Goal: Task Accomplishment & Management: Complete application form

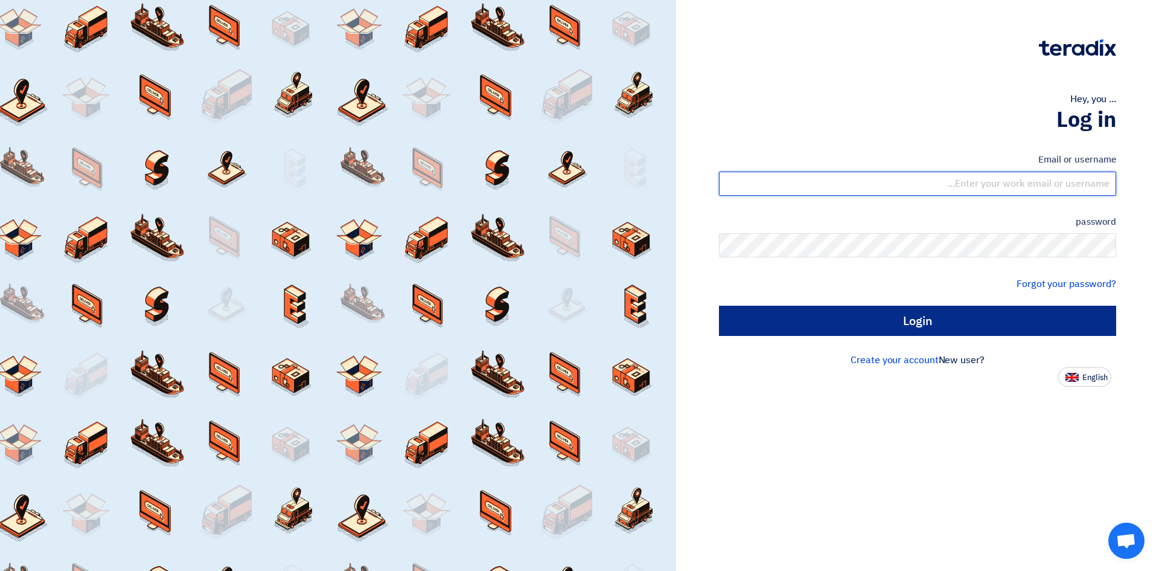
type input "sales@dalmaksa.com"
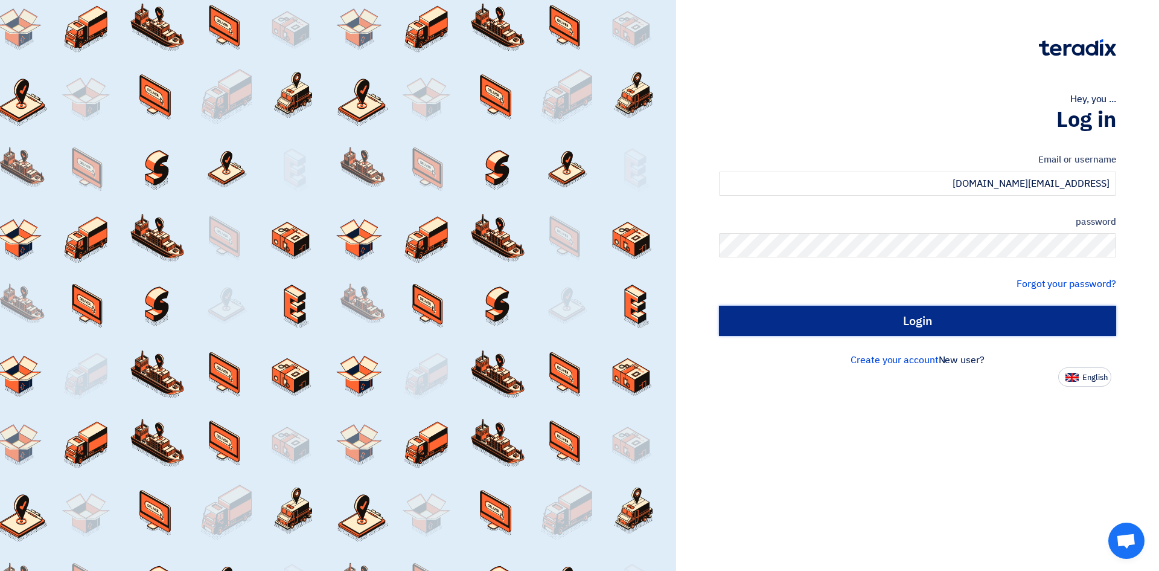
click at [947, 325] on input "Login" at bounding box center [917, 321] width 397 height 30
type input "Sign in"
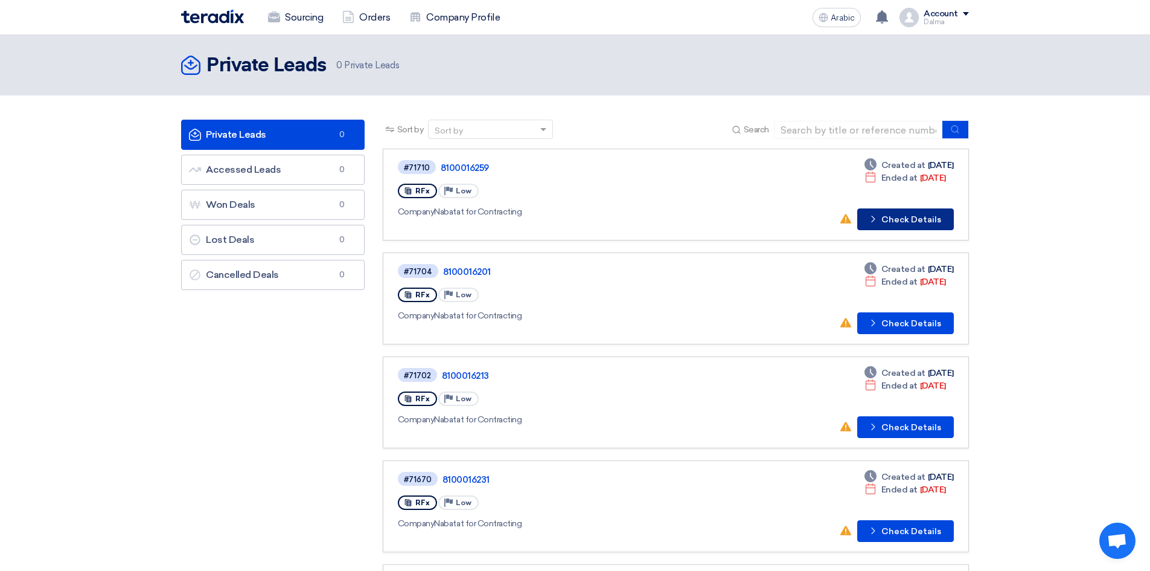
click at [903, 222] on font "Check Details" at bounding box center [912, 219] width 60 height 10
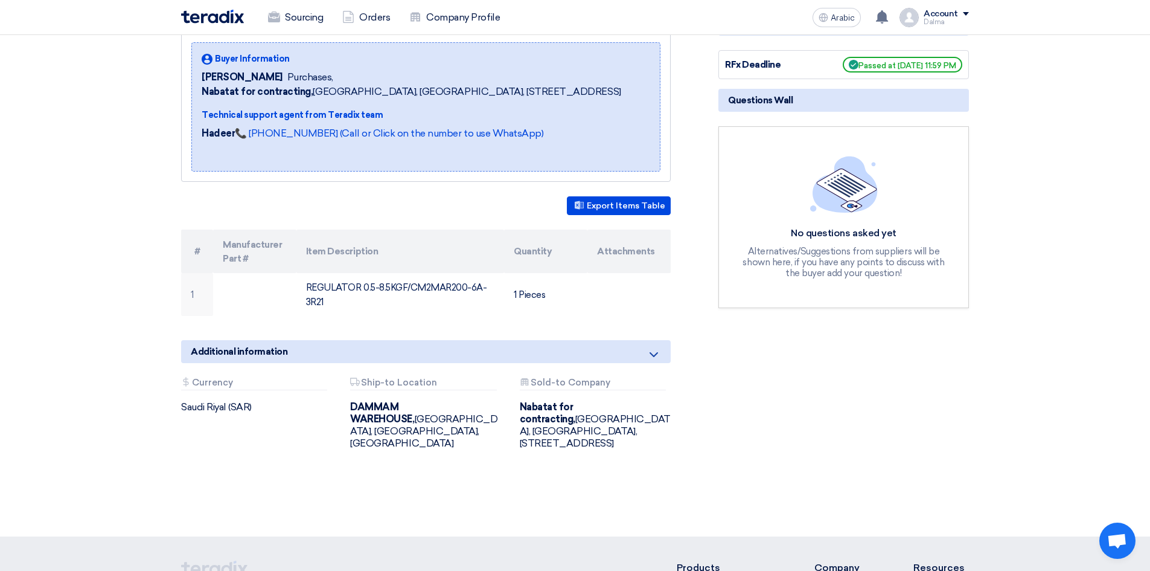
scroll to position [181, 0]
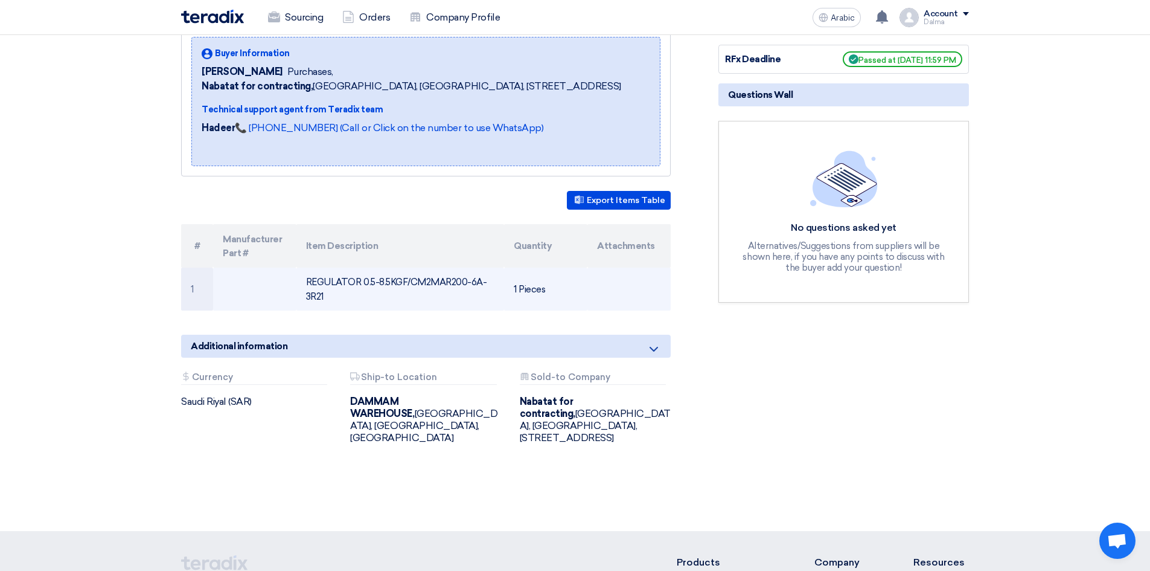
drag, startPoint x: 405, startPoint y: 277, endPoint x: 484, endPoint y: 291, distance: 79.7
click at [484, 291] on td "REGULATOR 0.5-8.5KGF/CM2MAR200-6A-3R21" at bounding box center [400, 288] width 208 height 43
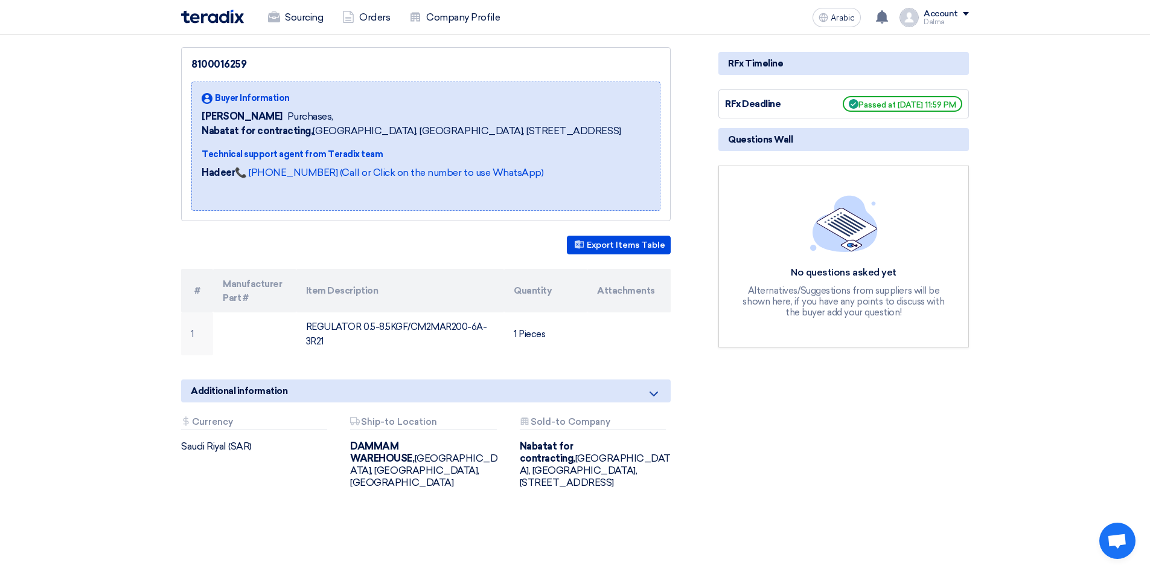
scroll to position [0, 0]
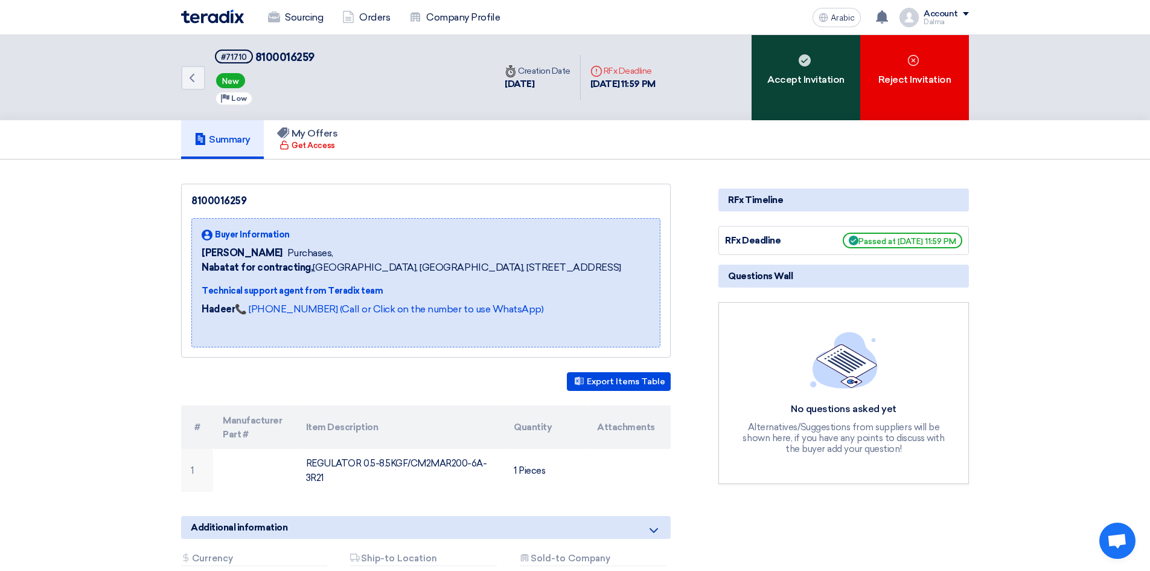
click at [805, 75] on font "Accept Invitation" at bounding box center [805, 79] width 77 height 11
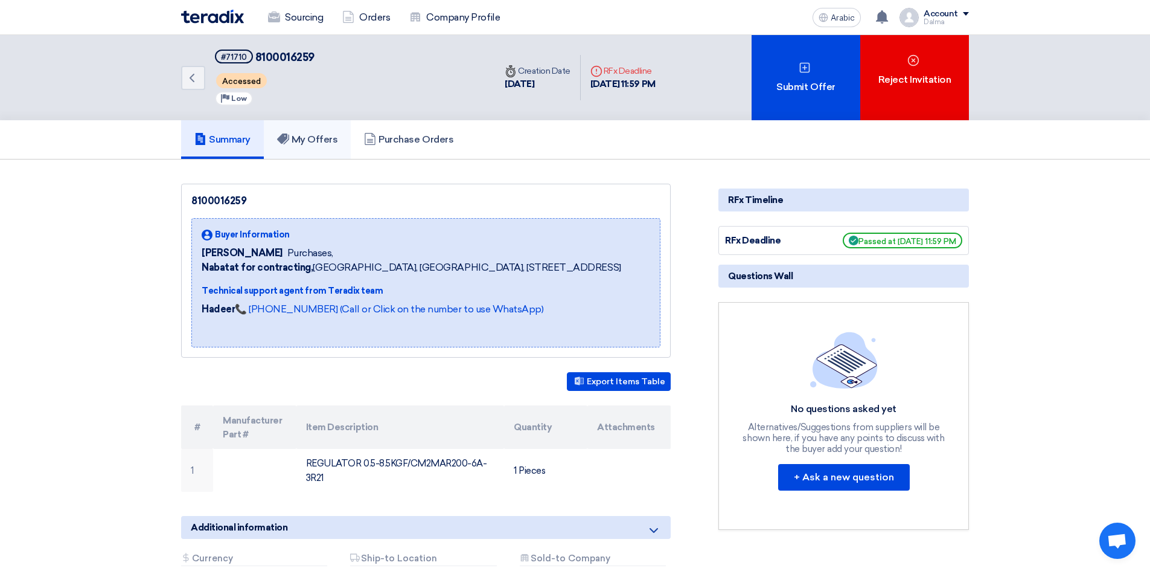
click at [313, 135] on font "My Offers" at bounding box center [315, 138] width 46 height 11
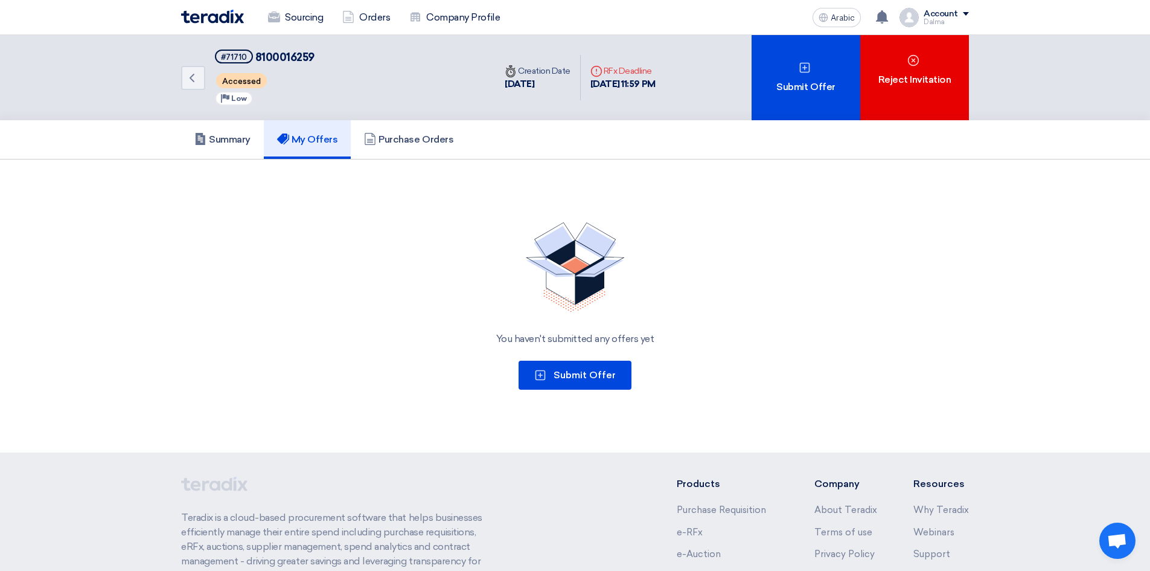
click at [572, 359] on div "You haven't submitted any offers yet Submit Offer" at bounding box center [575, 306] width 788 height 196
click at [597, 390] on div "You haven't submitted any offers yet Submit Offer" at bounding box center [575, 306] width 788 height 196
click at [589, 380] on font "Submit Offer" at bounding box center [585, 374] width 62 height 11
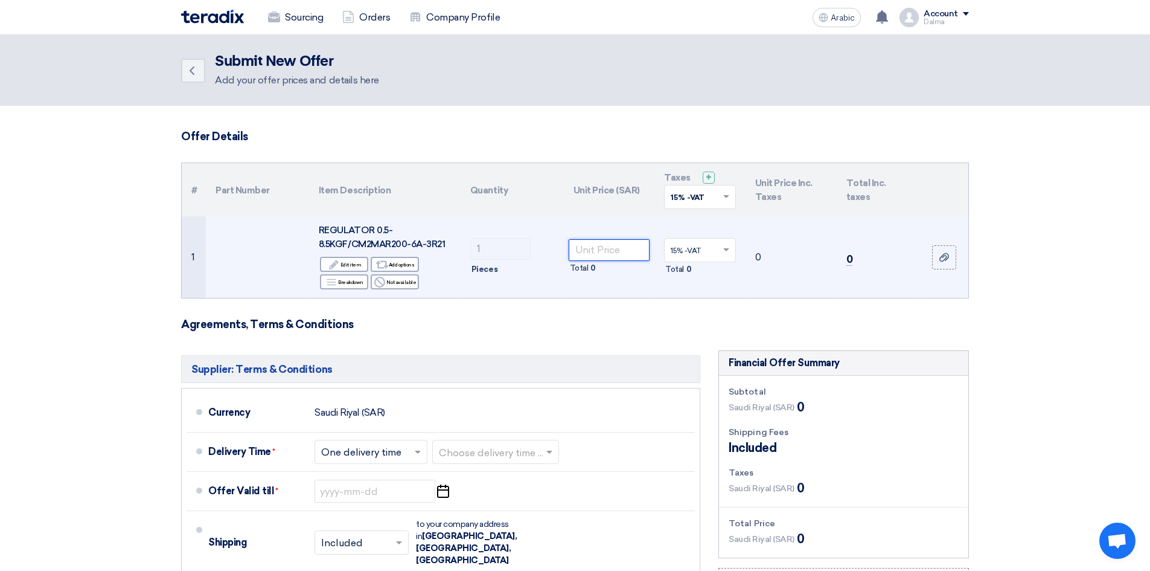
click at [609, 241] on input "number" at bounding box center [610, 250] width 82 height 22
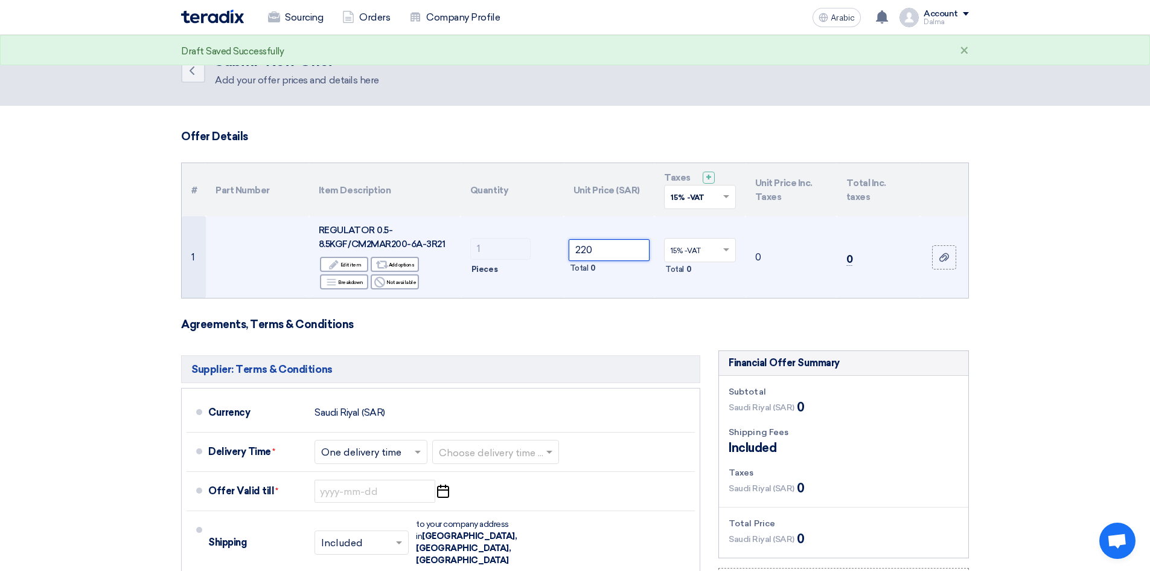
type input "220"
click at [514, 294] on td "1 Pieces" at bounding box center [512, 257] width 103 height 82
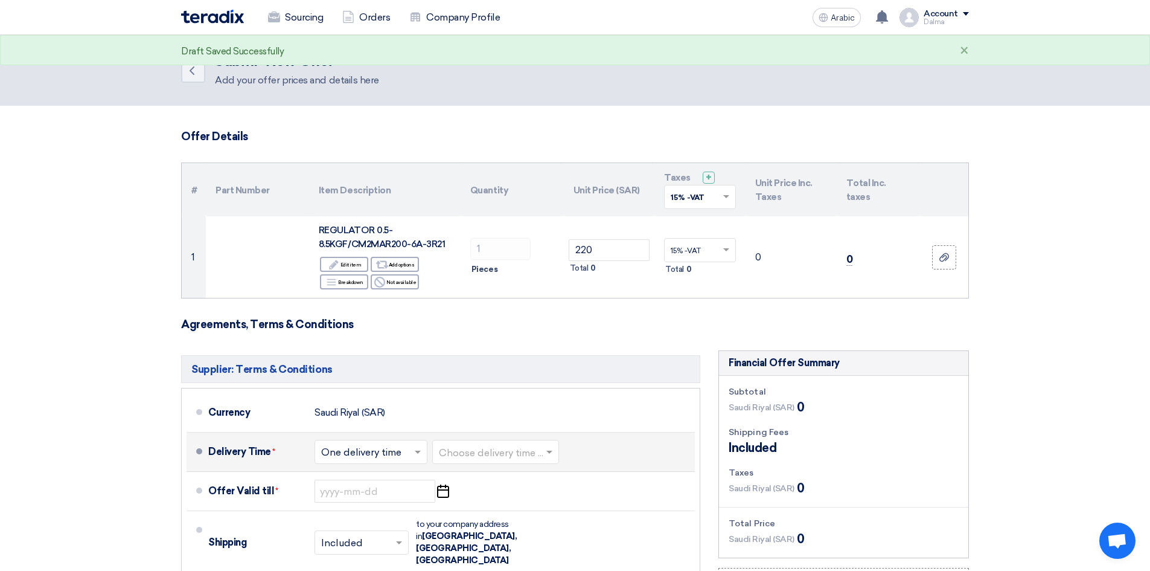
scroll to position [121, 0]
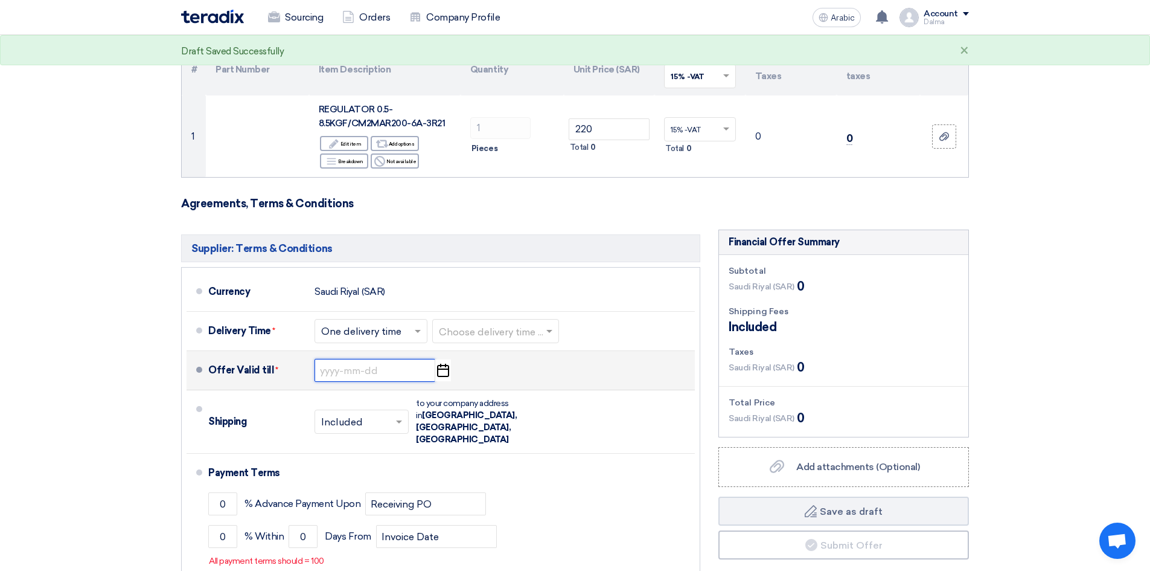
click at [385, 370] on input at bounding box center [375, 370] width 121 height 23
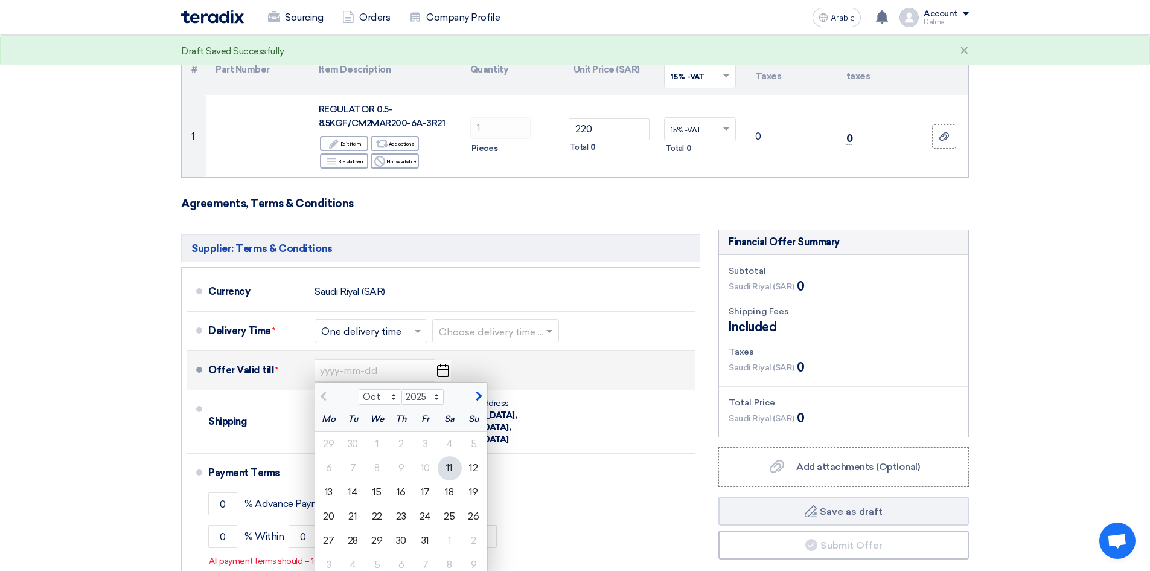
click at [446, 470] on div "11" at bounding box center [450, 468] width 24 height 24
type input "10/11/2025"
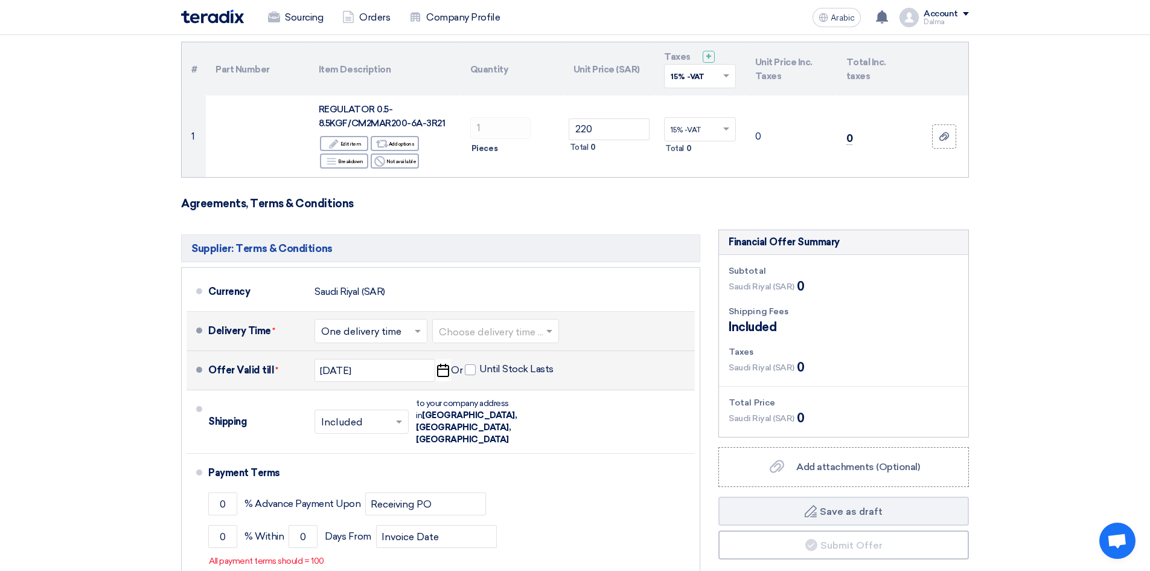
click at [530, 329] on input "text" at bounding box center [496, 333] width 115 height 18
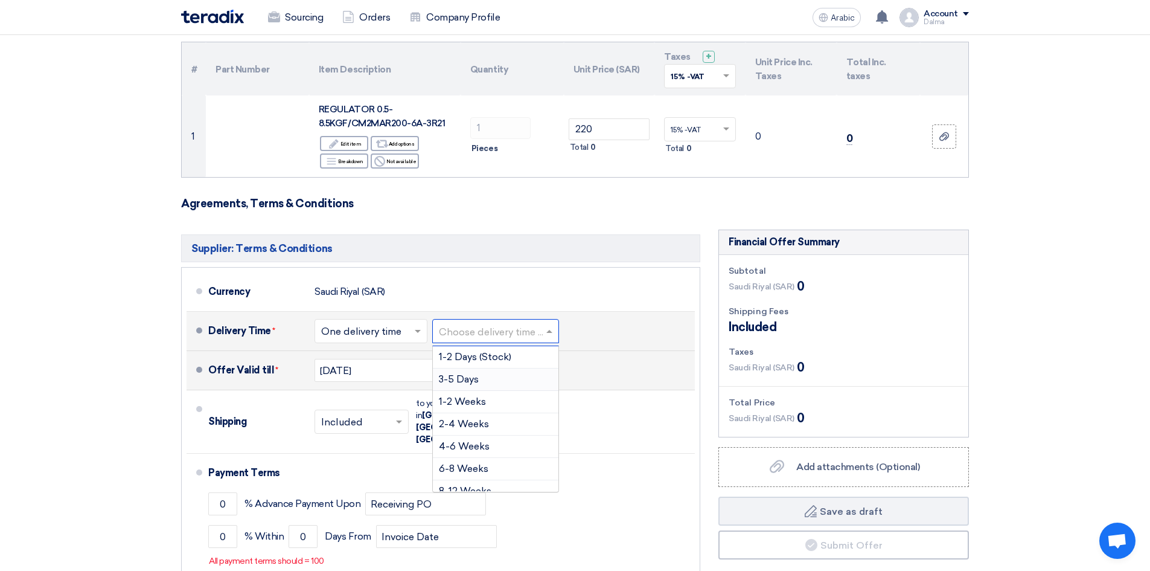
click at [456, 379] on font "3-5 Days" at bounding box center [459, 378] width 40 height 11
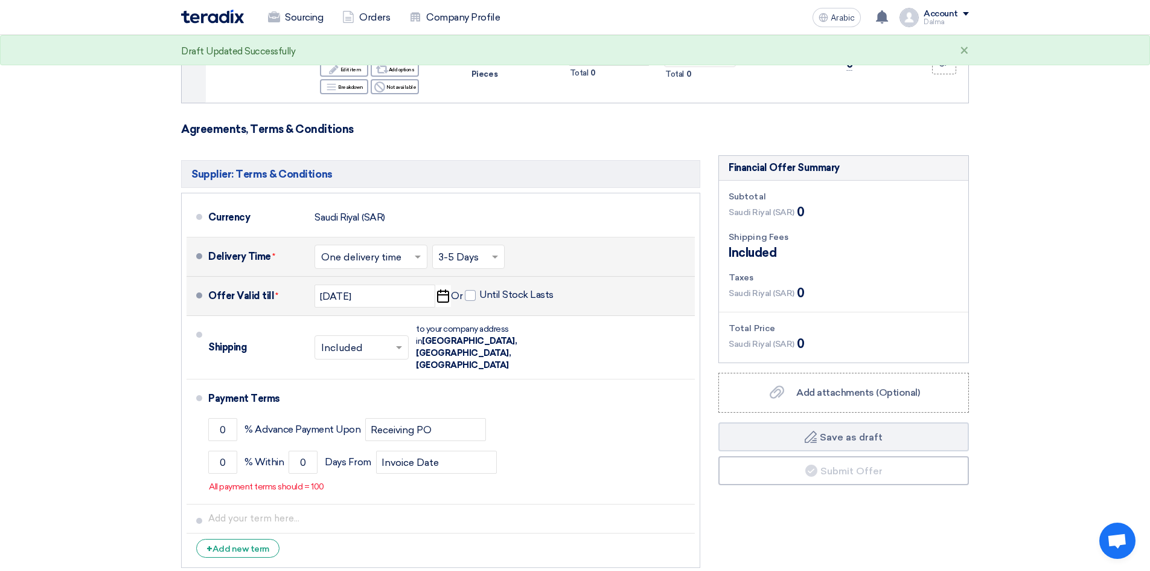
scroll to position [242, 0]
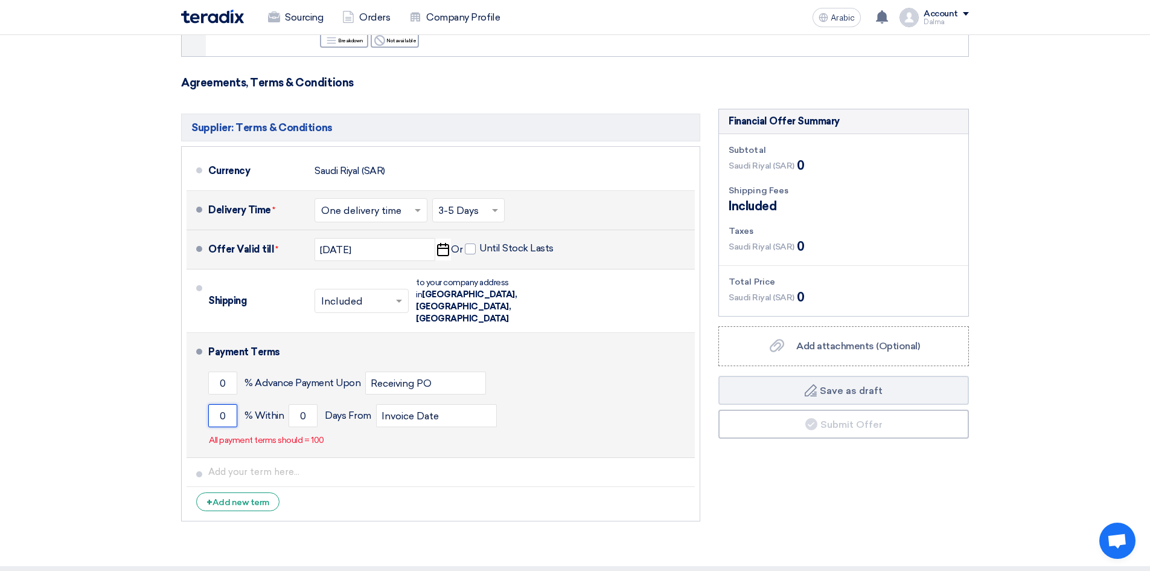
click at [223, 404] on input "0" at bounding box center [222, 415] width 29 height 23
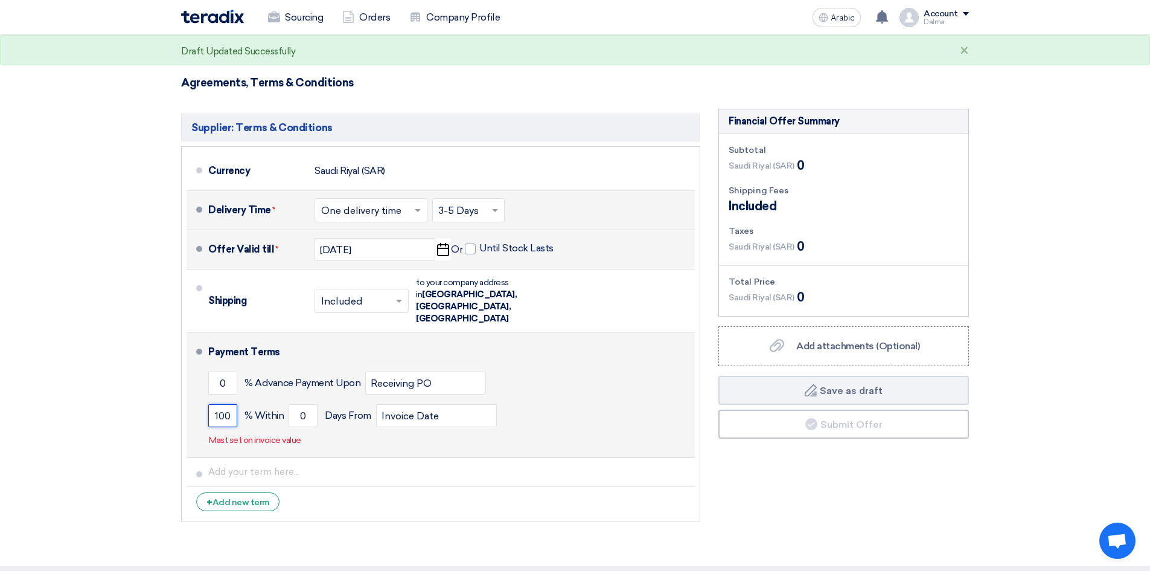
type input "100"
click at [367, 427] on div "Payment Terms 0 % Advance Payment Upon Receiving PO 100 % Within 0 Invoice Date" at bounding box center [449, 395] width 482 height 115
drag, startPoint x: 310, startPoint y: 400, endPoint x: 200, endPoint y: 342, distance: 124.0
click at [201, 363] on li "Payment Terms 0 % Advance Payment Upon Receiving PO 100 % Within 0" at bounding box center [441, 395] width 508 height 125
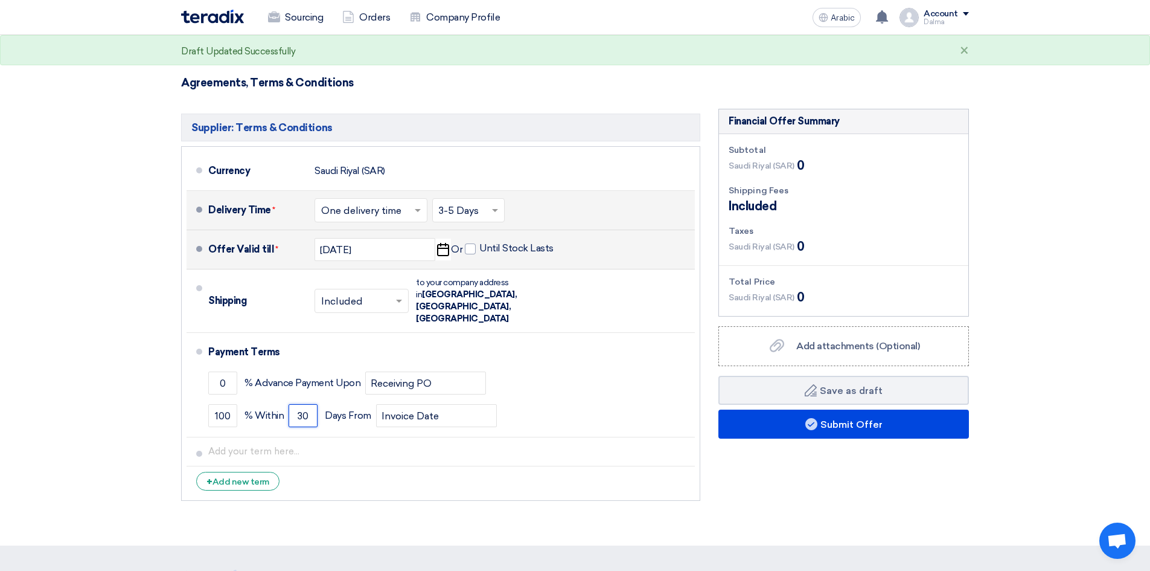
type input "30"
click at [405, 466] on li "+ Add new term" at bounding box center [441, 480] width 508 height 29
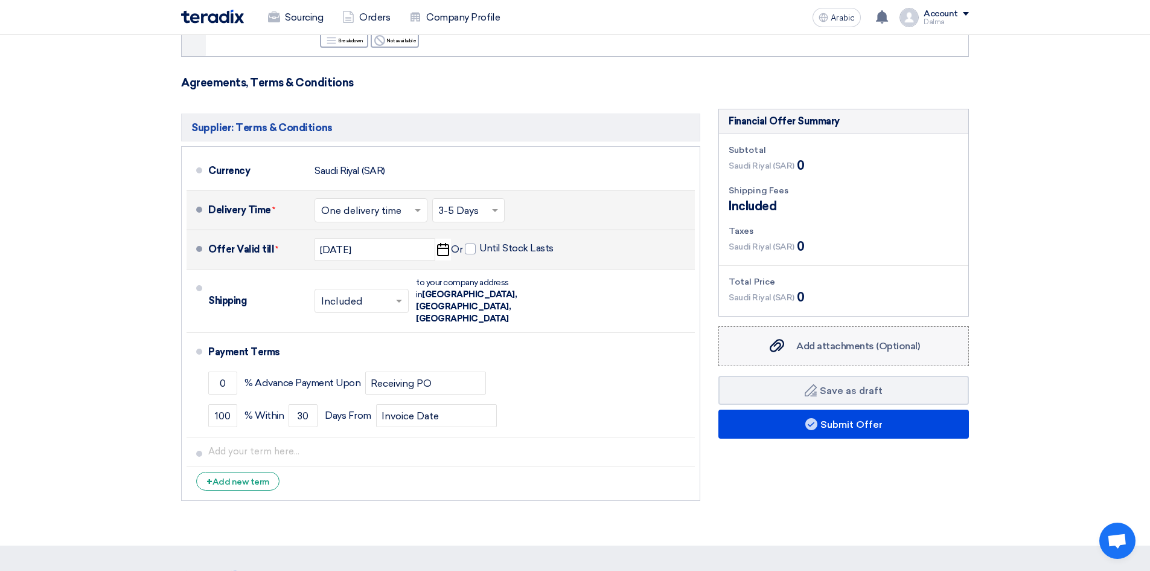
click at [854, 349] on font "Add attachments (Optional)" at bounding box center [858, 345] width 124 height 11
click at [0, 0] on input "Add attachments (Optional) Add attachments (Optional)" at bounding box center [0, 0] width 0 height 0
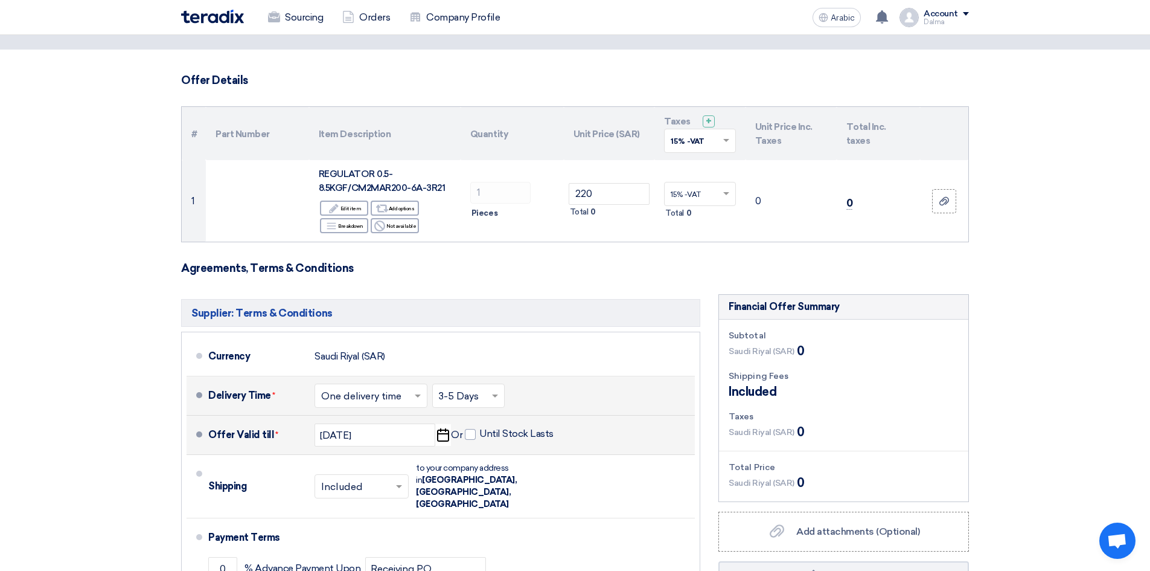
scroll to position [181, 0]
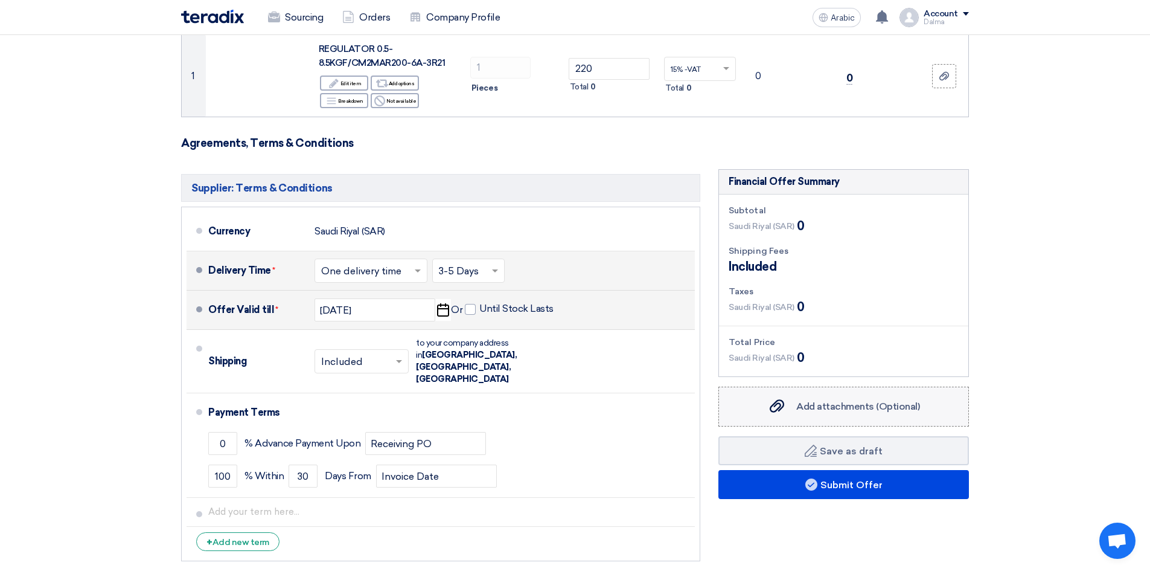
click at [833, 409] on font "Add attachments (Optional)" at bounding box center [858, 405] width 124 height 11
click at [0, 0] on input "Add attachments (Optional) Add attachments (Optional)" at bounding box center [0, 0] width 0 height 0
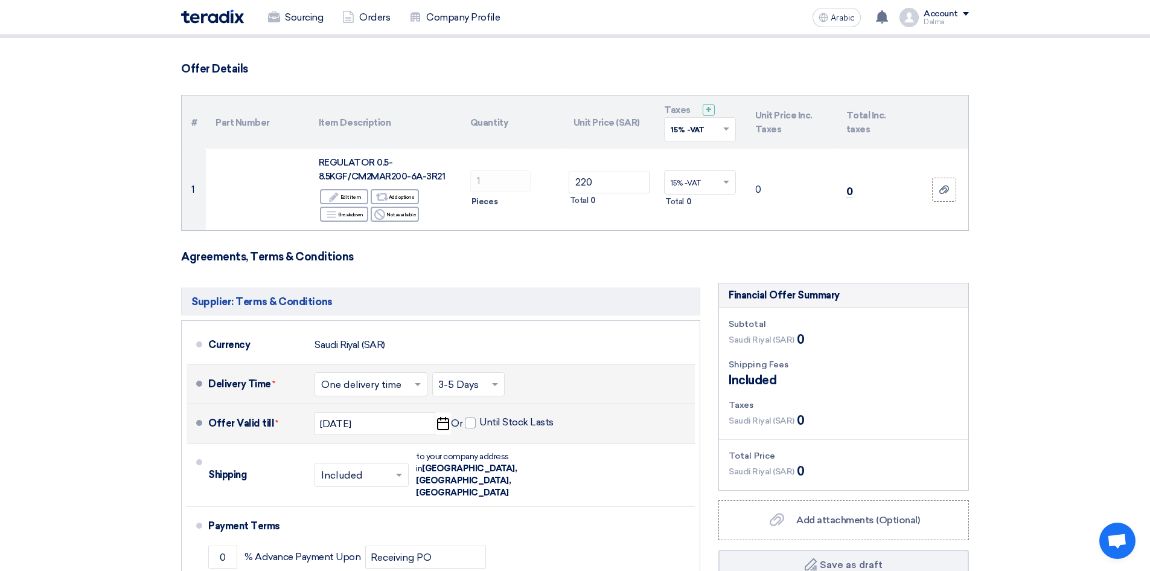
scroll to position [60, 0]
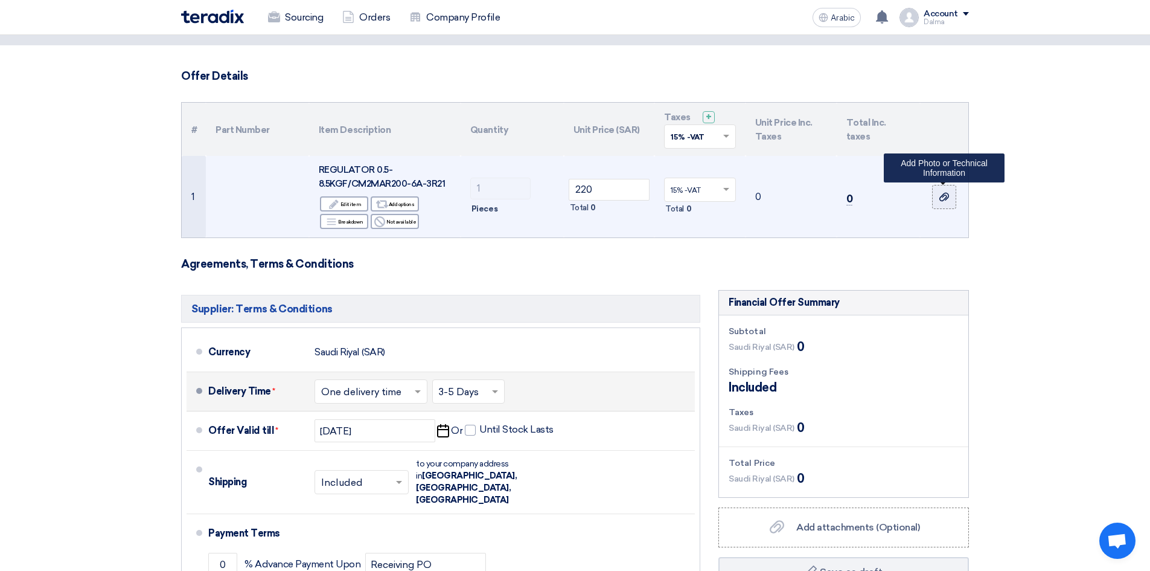
click at [942, 197] on use at bounding box center [944, 197] width 10 height 8
click at [0, 0] on input "file" at bounding box center [0, 0] width 0 height 0
click at [954, 196] on label at bounding box center [944, 197] width 24 height 24
click at [0, 0] on input "file" at bounding box center [0, 0] width 0 height 0
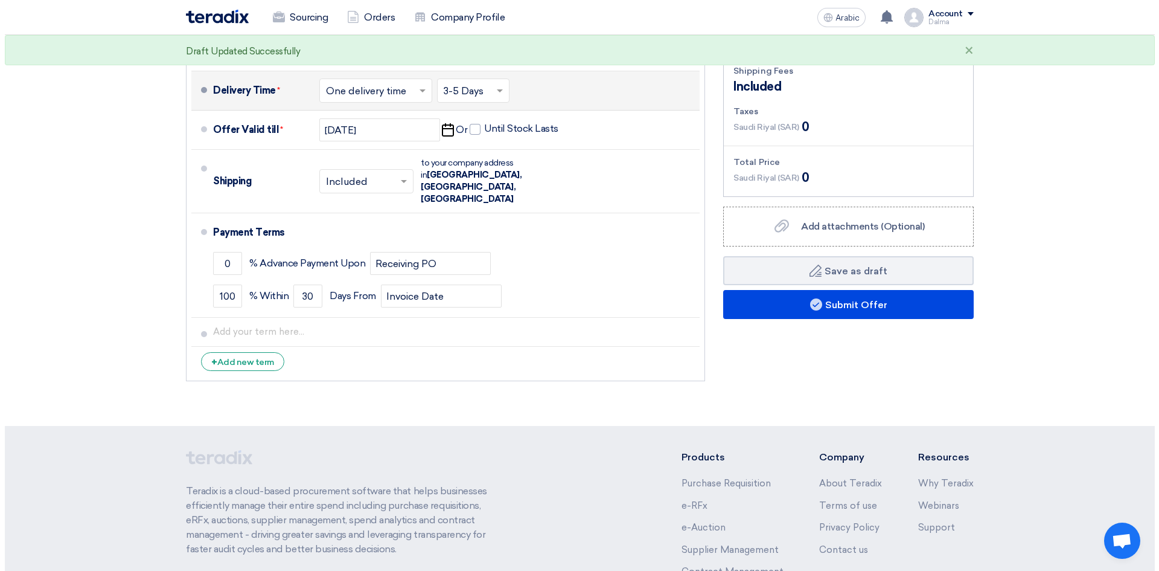
scroll to position [362, 0]
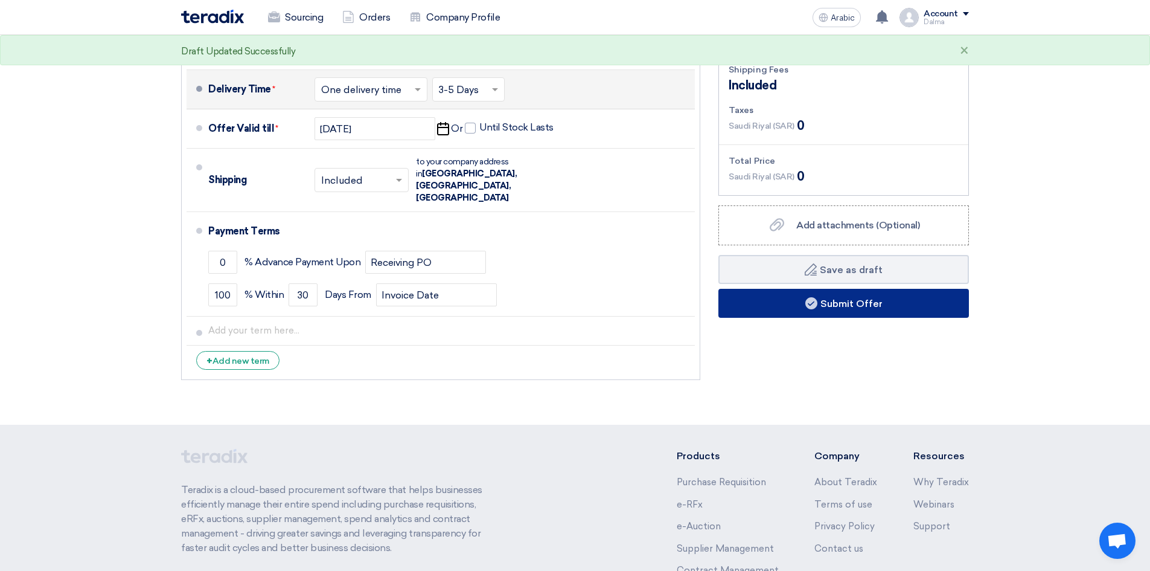
click at [846, 304] on font "Submit Offer" at bounding box center [852, 303] width 62 height 11
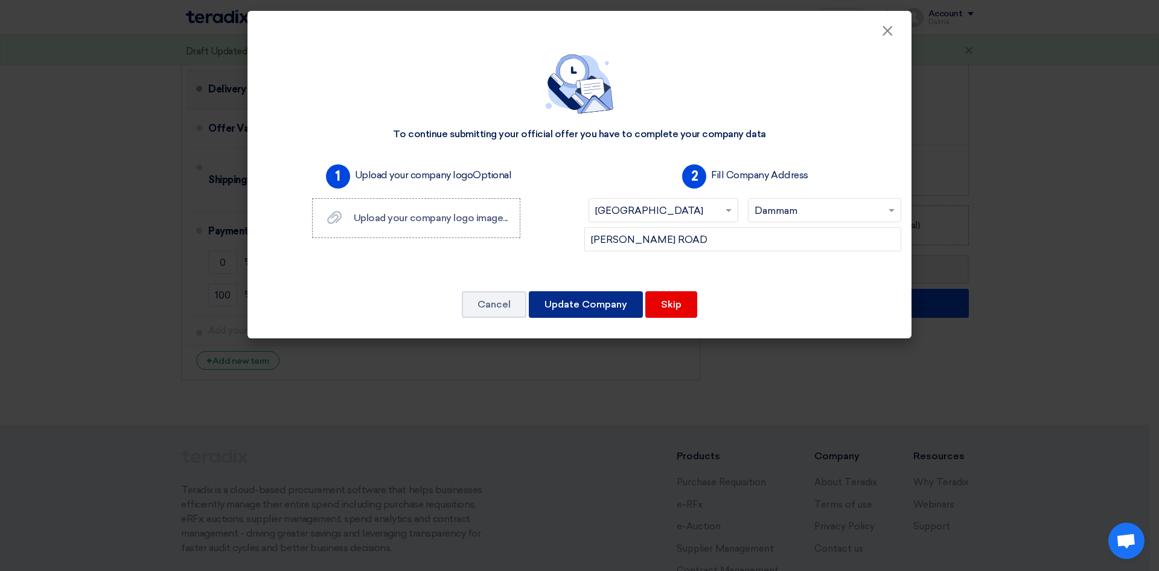
click at [600, 307] on font "Update Company" at bounding box center [586, 303] width 83 height 11
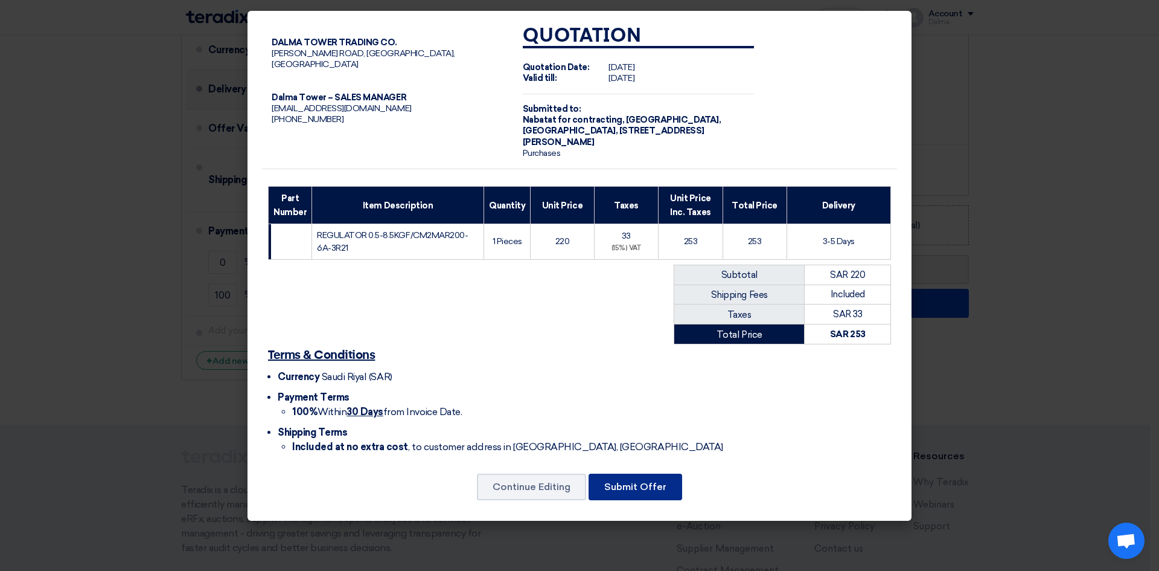
click at [621, 493] on button "Submit Offer" at bounding box center [636, 486] width 94 height 27
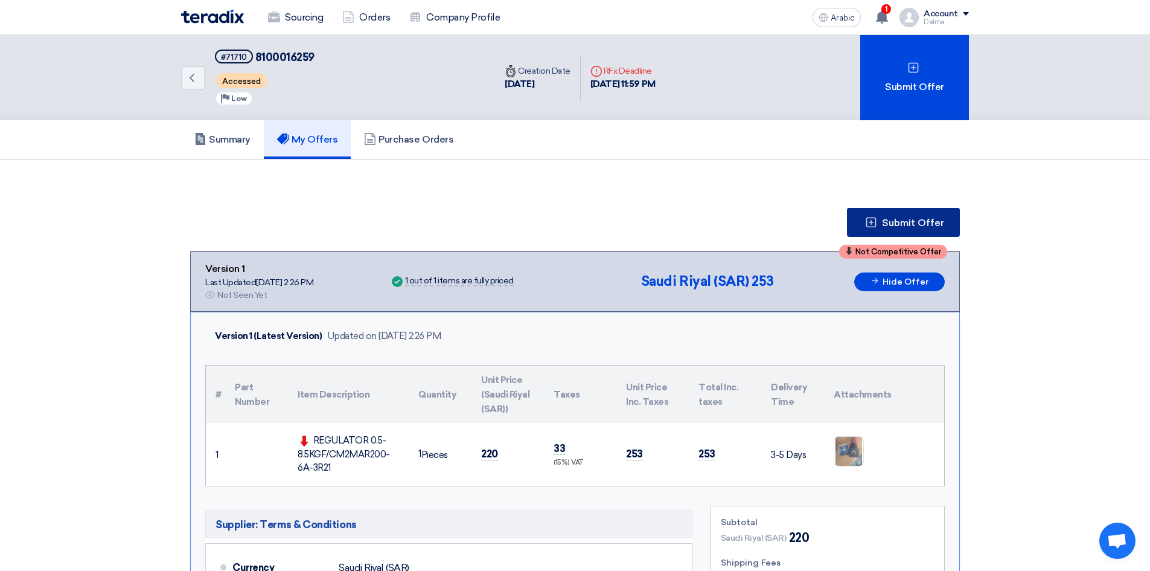
click at [917, 225] on font "Submit Offer" at bounding box center [913, 222] width 62 height 11
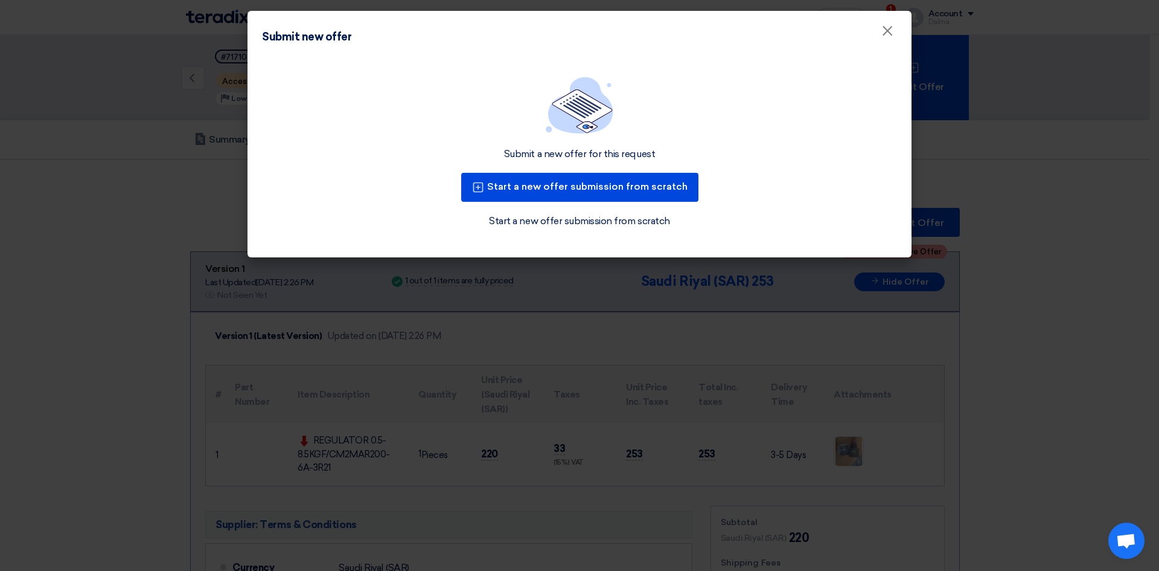
click at [914, 24] on modal-container "Submit new offer × Submit a new offer for this request Start a new offer submis…" at bounding box center [579, 285] width 1159 height 571
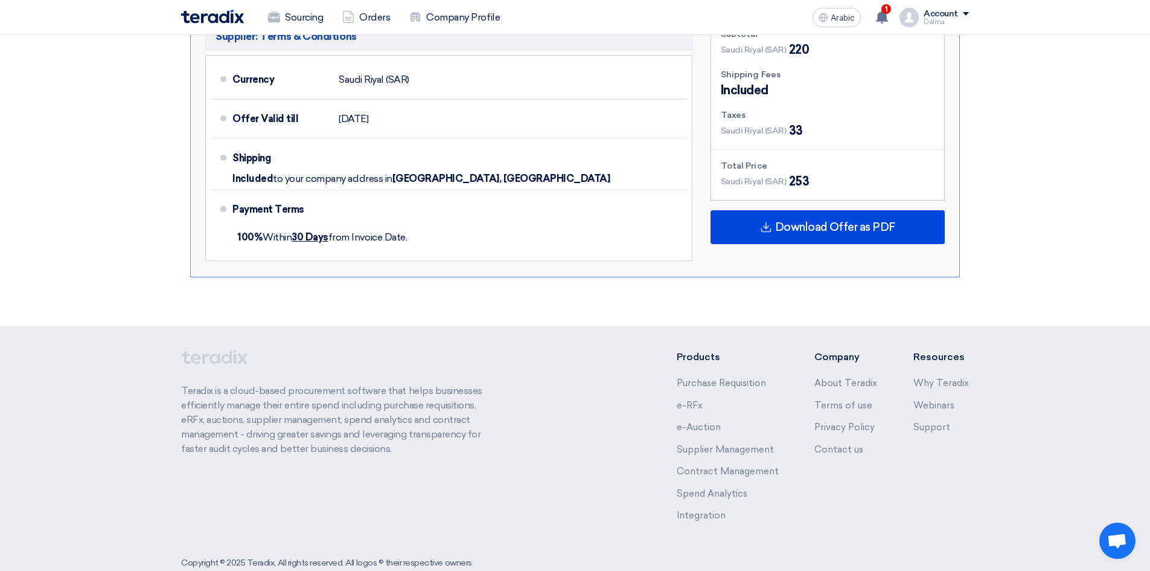
scroll to position [516, 0]
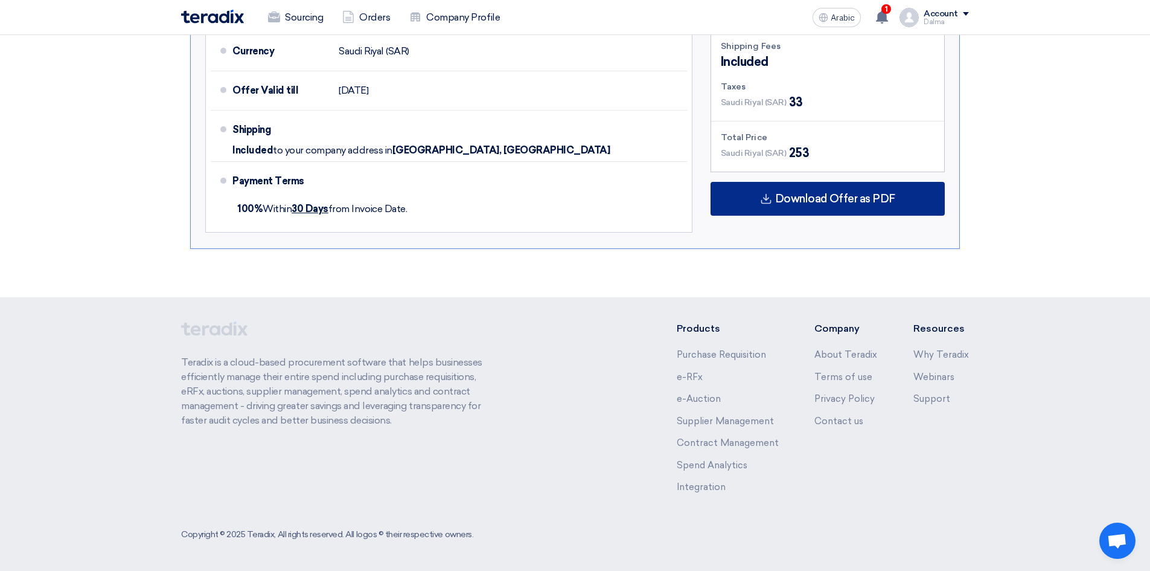
click at [837, 182] on div "Download Offer as PDF" at bounding box center [828, 199] width 234 height 34
click at [846, 188] on div "Download Offer as PDF" at bounding box center [828, 199] width 234 height 34
click at [845, 194] on font "Download Offer as PDF" at bounding box center [835, 198] width 120 height 13
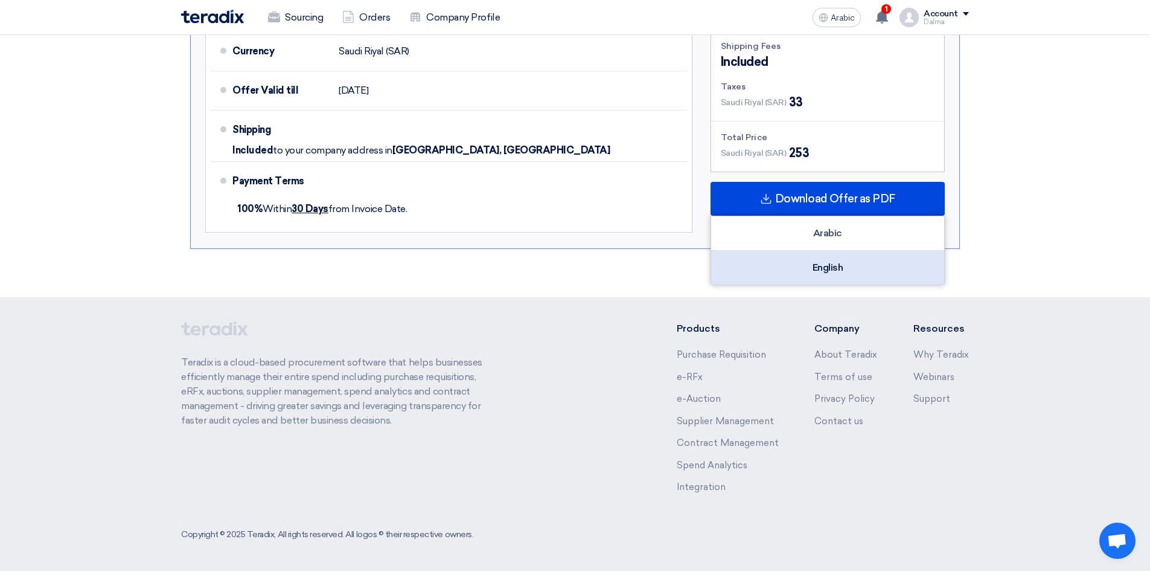
click at [825, 260] on div "English" at bounding box center [827, 268] width 233 height 34
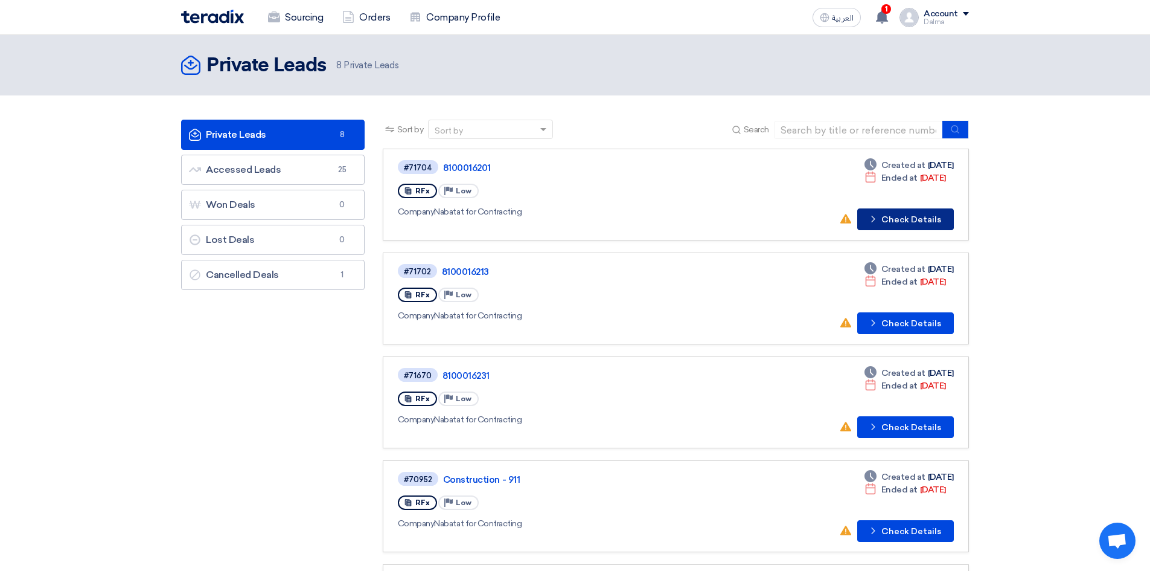
click at [936, 219] on button "Check details Check Details" at bounding box center [905, 219] width 97 height 22
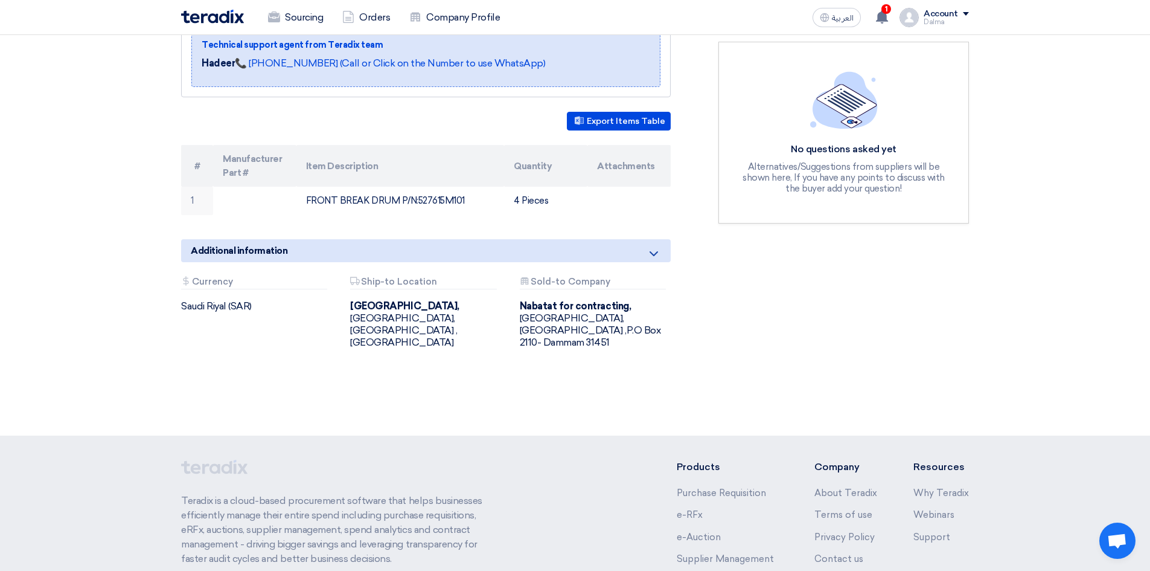
scroll to position [181, 0]
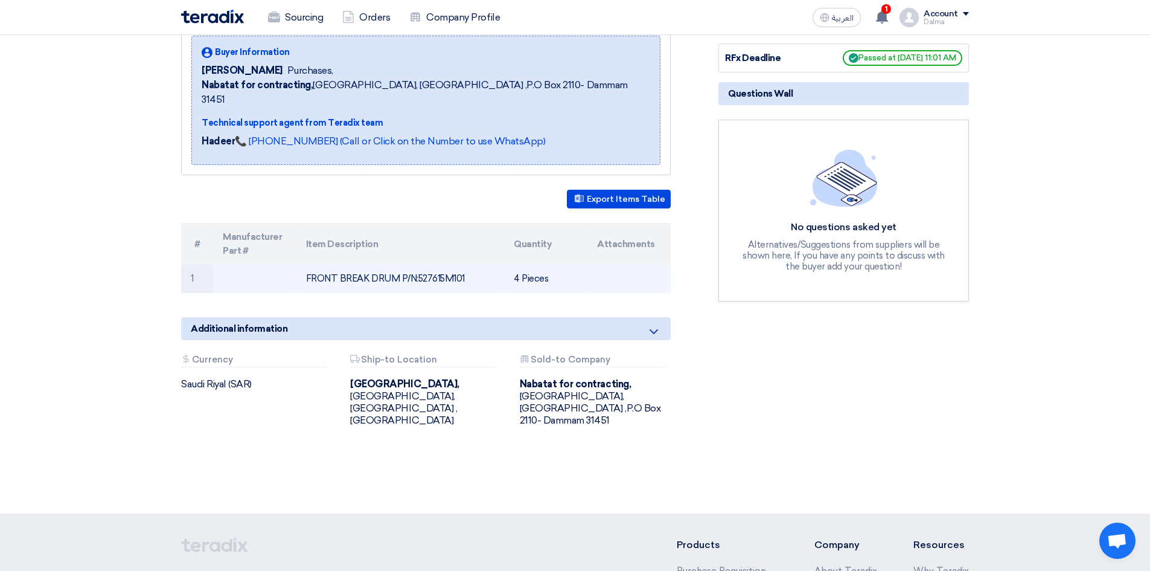
drag, startPoint x: 471, startPoint y: 263, endPoint x: 412, endPoint y: 269, distance: 58.9
click at [417, 269] on td "FRONT BREAK DRUM P/N:527615M101" at bounding box center [400, 278] width 208 height 28
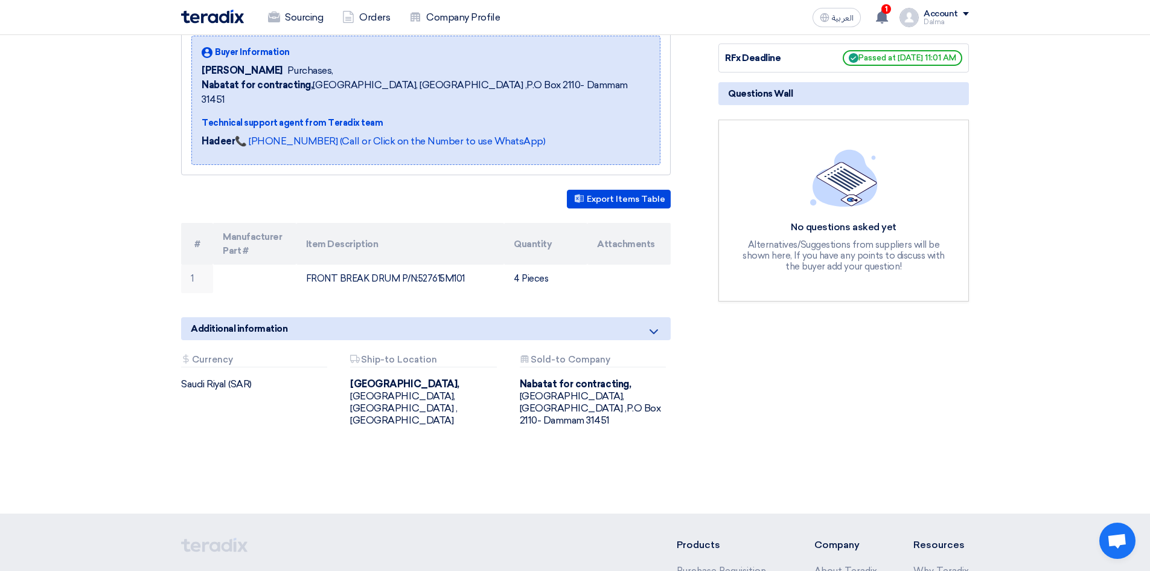
copy td "527615M101"
click at [539, 283] on div "8100016201 Buyer Information [PERSON_NAME] Purchases, Nabatat for contracting, …" at bounding box center [440, 228] width 537 height 454
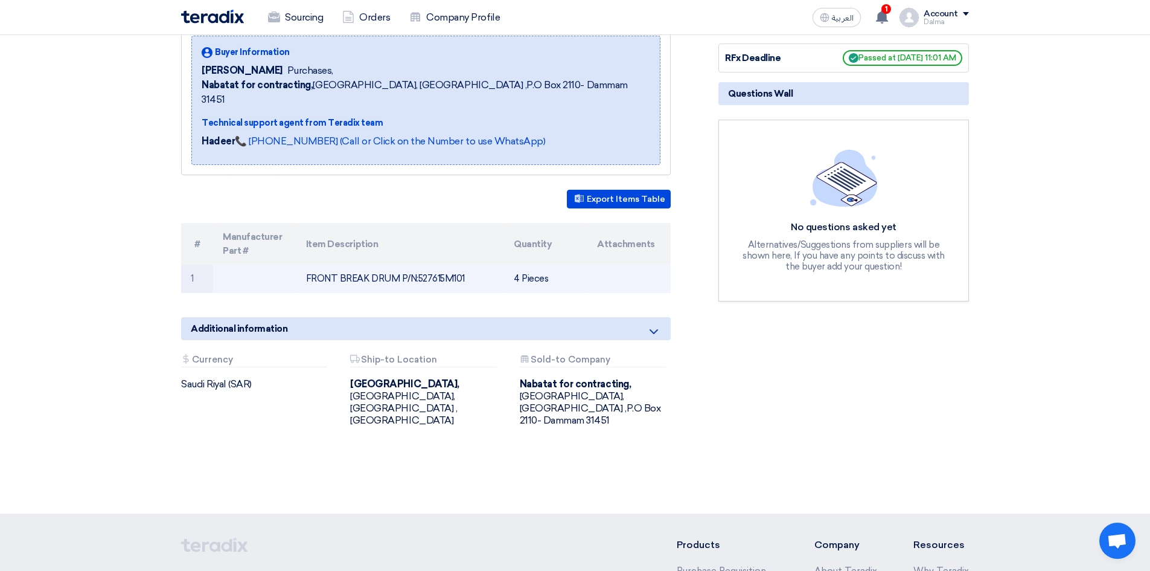
drag, startPoint x: 470, startPoint y: 265, endPoint x: 301, endPoint y: 272, distance: 169.8
click at [301, 272] on td "FRONT BREAK DRUM P/N:527615M101" at bounding box center [400, 278] width 208 height 28
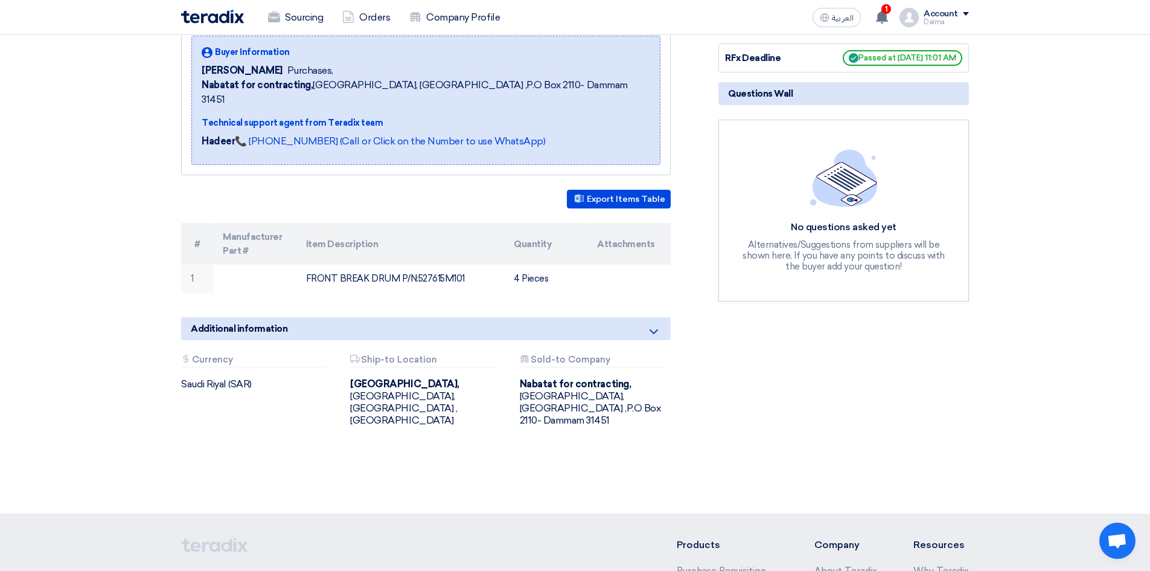
copy td "FRONT BREAK DRUM P/N:527615M101"
